Goal: Information Seeking & Learning: Stay updated

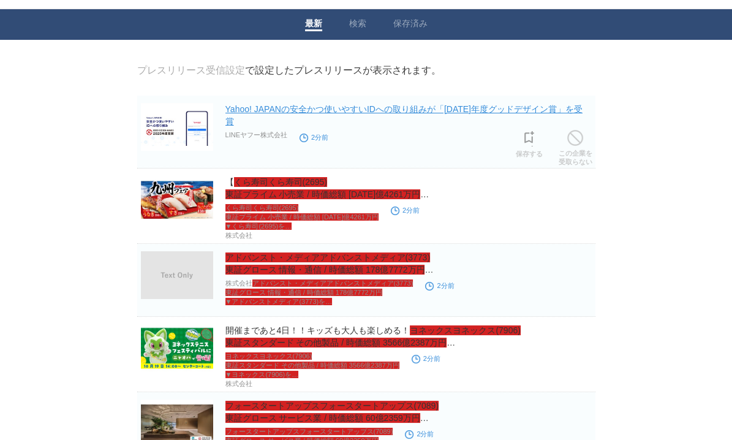
scroll to position [35, 0]
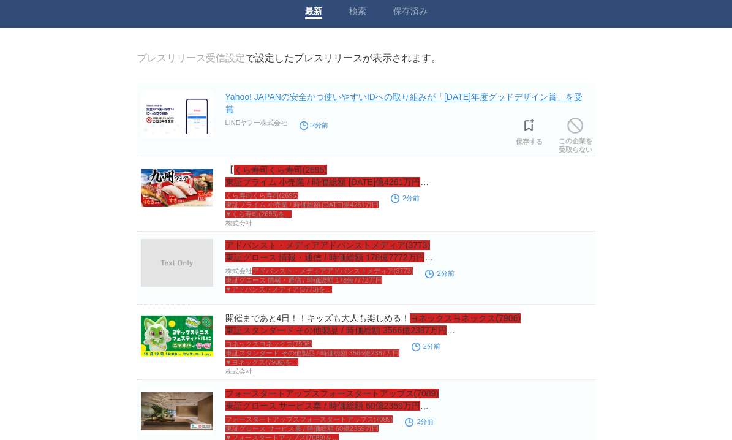
click at [330, 96] on link "Yahoo! JAPANの安全かつ使いやすいIDへの取り組みが「[DATE]年度グッドデザイン賞」を受賞" at bounding box center [403, 103] width 357 height 22
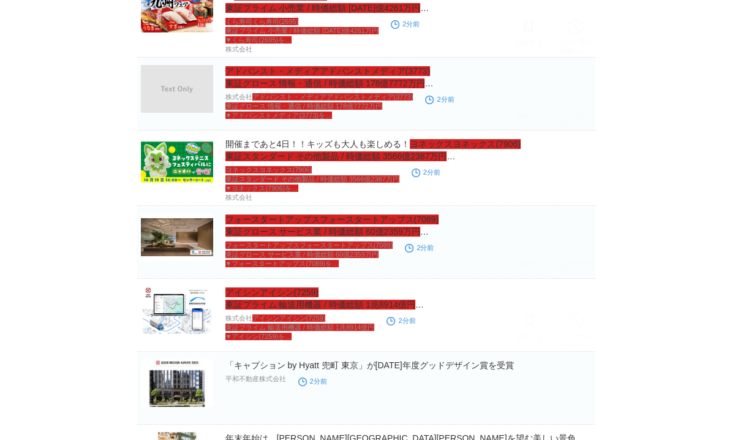
scroll to position [0, 0]
